Goal: Information Seeking & Learning: Check status

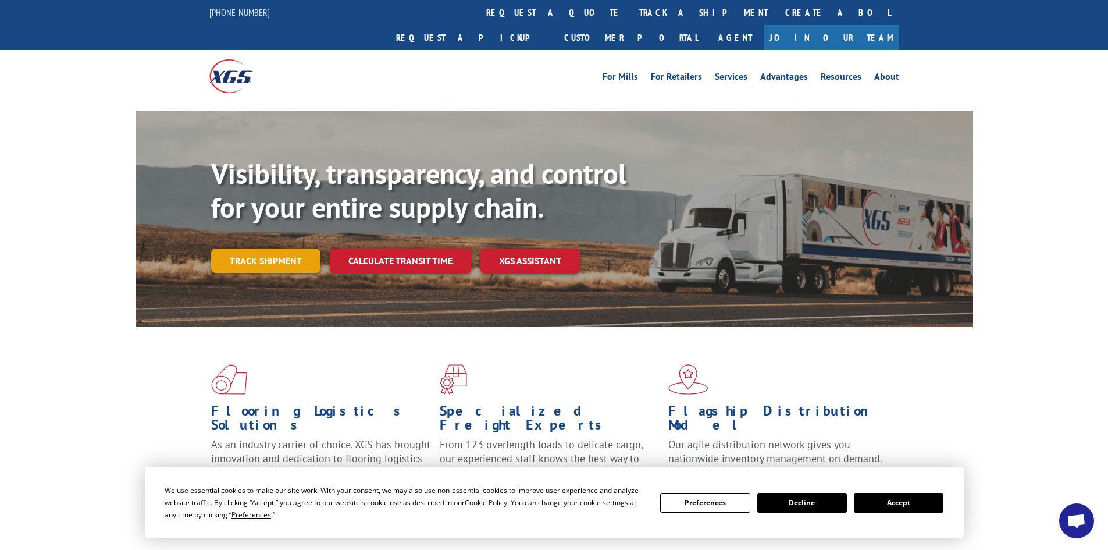
click at [293, 248] on link "Track shipment" at bounding box center [265, 260] width 109 height 24
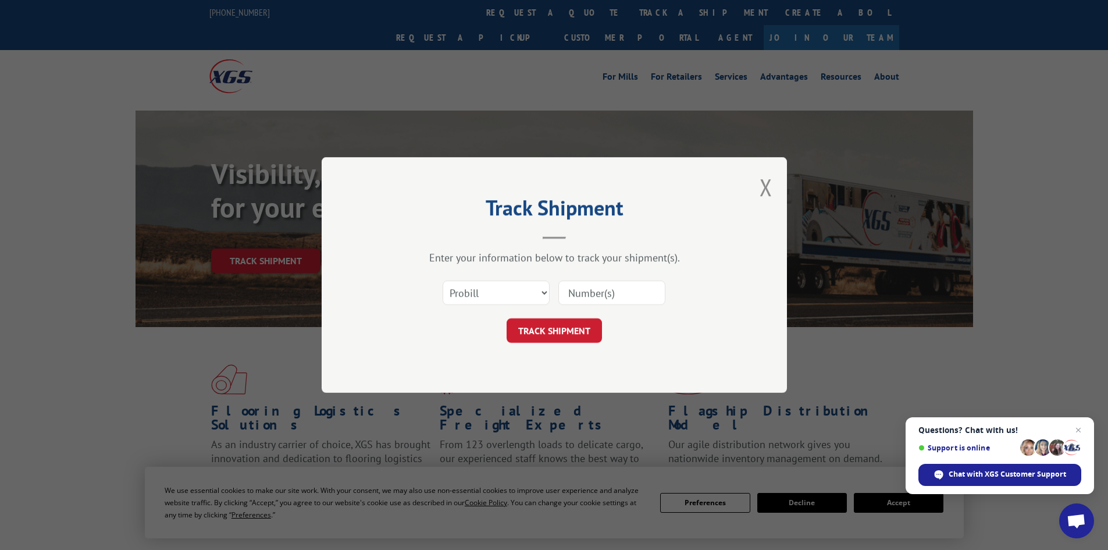
click at [527, 310] on div "Select category... Probill BOL PO" at bounding box center [554, 292] width 349 height 38
click at [527, 300] on select "Select category... Probill BOL PO" at bounding box center [496, 292] width 107 height 24
select select "bol"
click at [443, 280] on select "Select category... Probill BOL PO" at bounding box center [496, 292] width 107 height 24
click at [581, 295] on input at bounding box center [612, 292] width 107 height 24
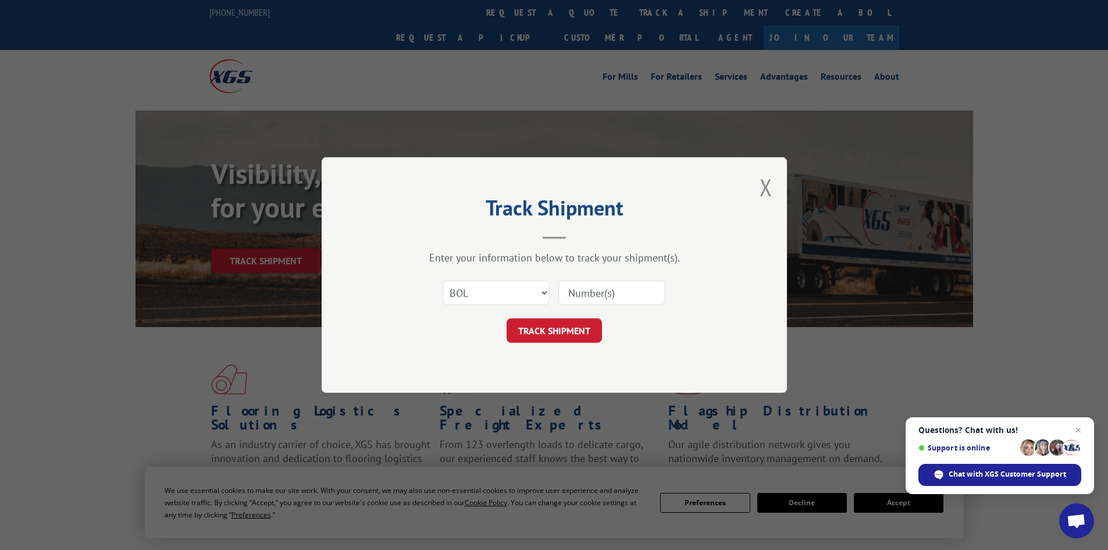
paste input "370327"
type input "370327"
click at [596, 335] on button "TRACK SHIPMENT" at bounding box center [554, 330] width 95 height 24
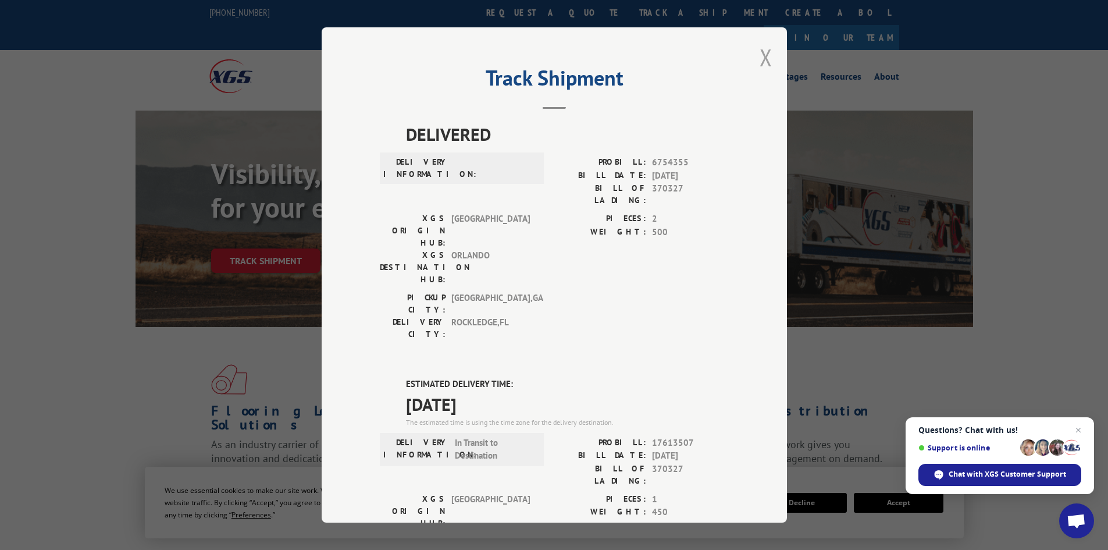
click at [760, 52] on button "Close modal" at bounding box center [766, 57] width 13 height 31
